Goal: Navigation & Orientation: Find specific page/section

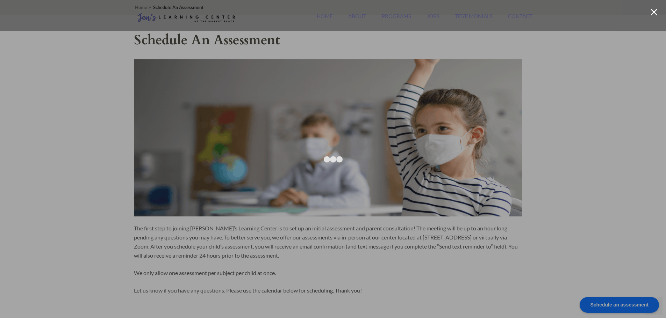
scroll to position [233, 0]
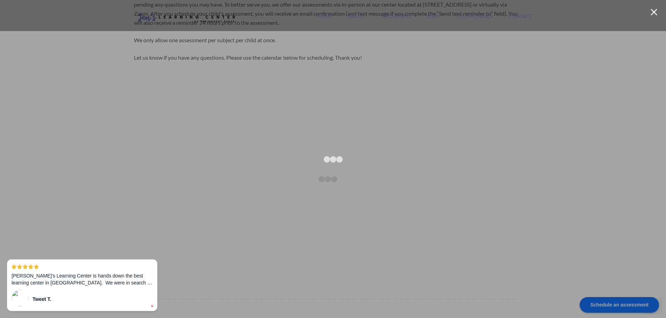
drag, startPoint x: 113, startPoint y: 70, endPoint x: 76, endPoint y: 12, distance: 68.8
click at [106, 59] on div at bounding box center [333, 159] width 666 height 318
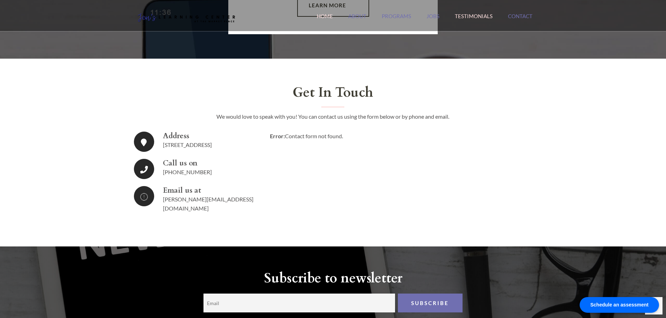
scroll to position [1223, 0]
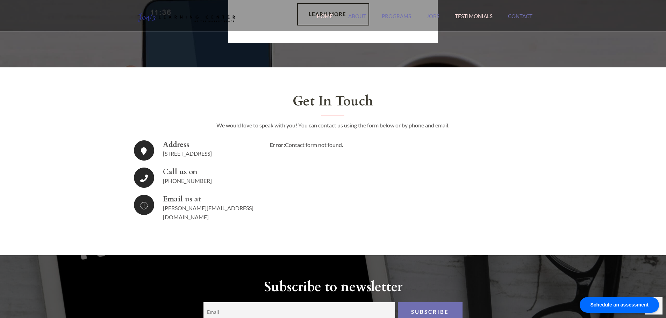
click at [476, 17] on link "Testimonials" at bounding box center [474, 20] width 38 height 15
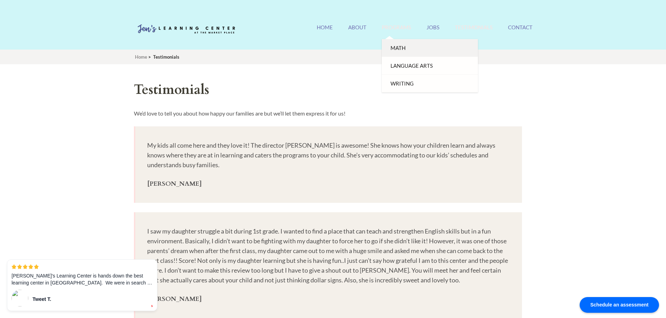
click at [394, 49] on link "Math" at bounding box center [430, 48] width 96 height 18
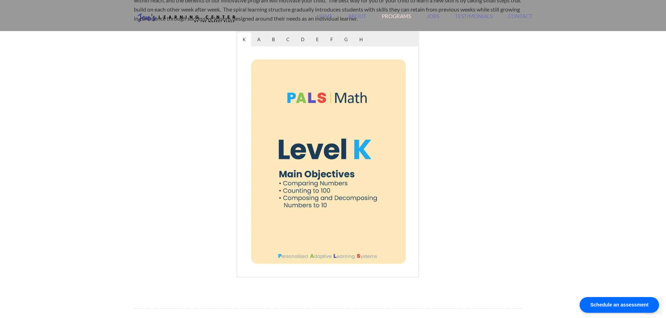
scroll to position [408, 0]
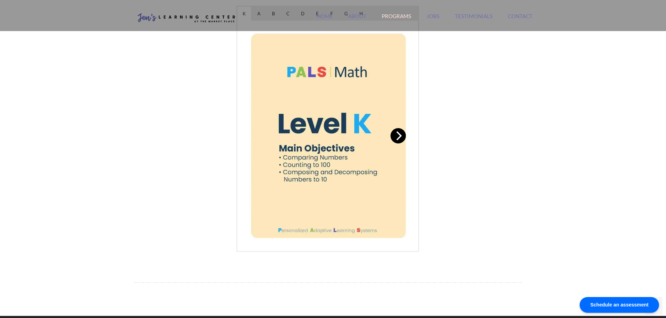
click at [398, 139] on icon "Next" at bounding box center [399, 135] width 6 height 9
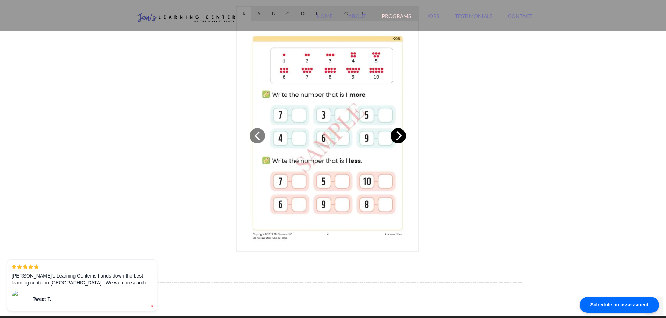
click at [398, 139] on icon "Next" at bounding box center [399, 135] width 6 height 9
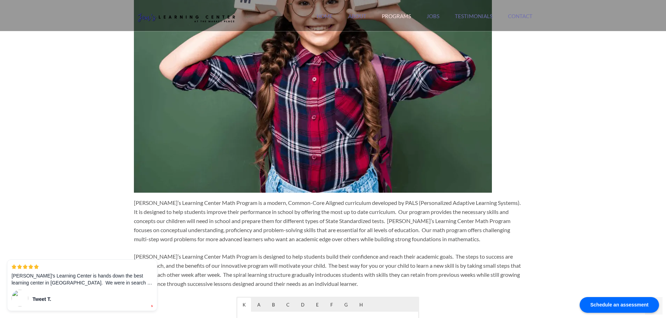
scroll to position [0, 0]
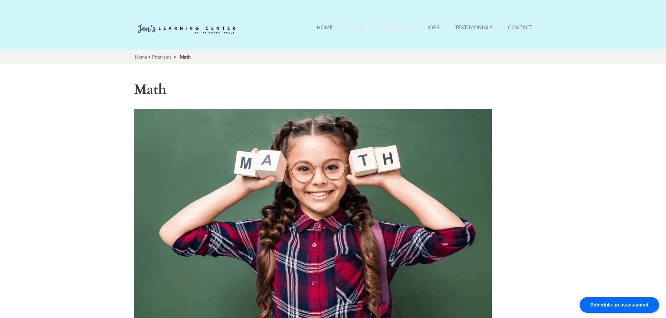
click at [352, 27] on link "About" at bounding box center [357, 31] width 18 height 15
